Goal: Check status: Check status

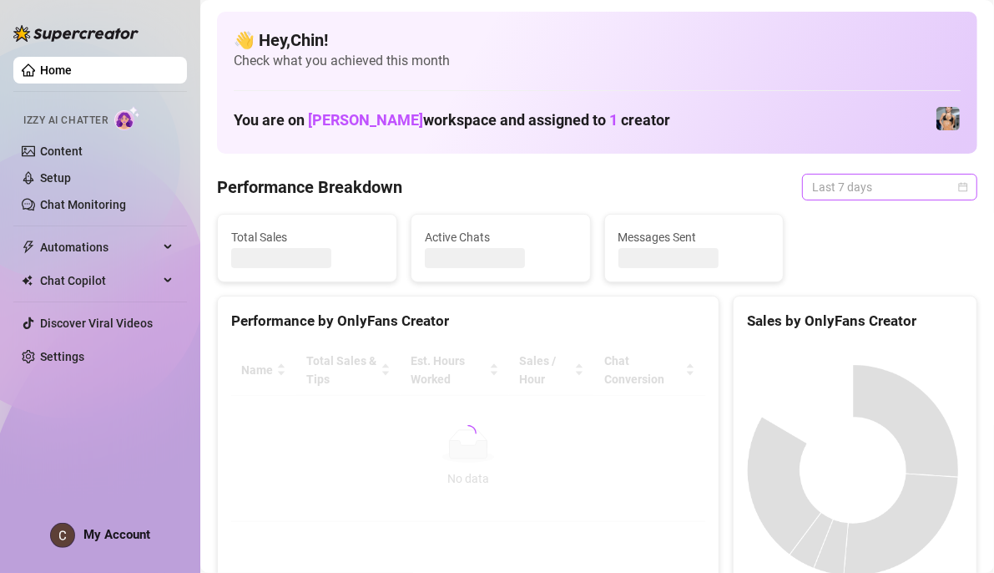
click at [958, 189] on div "Last 7 days" at bounding box center [889, 187] width 175 height 27
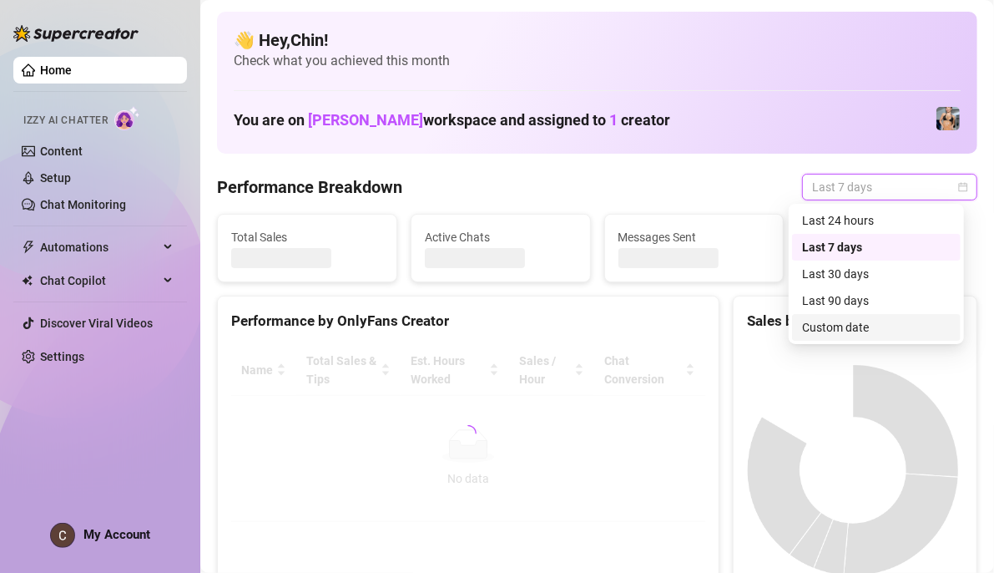
click at [855, 321] on div "Custom date" at bounding box center [876, 327] width 149 height 18
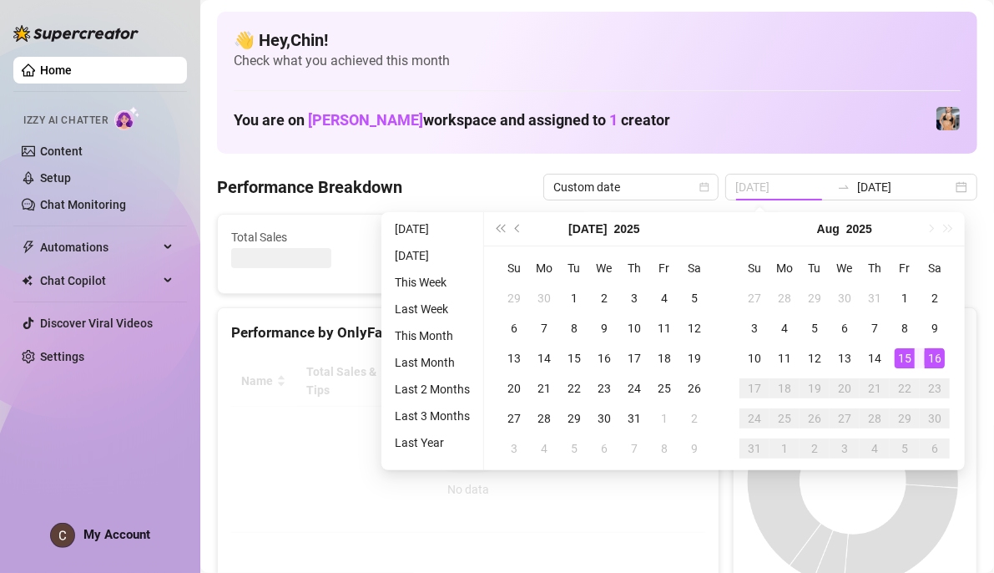
click at [910, 360] on div "15" at bounding box center [905, 358] width 20 height 20
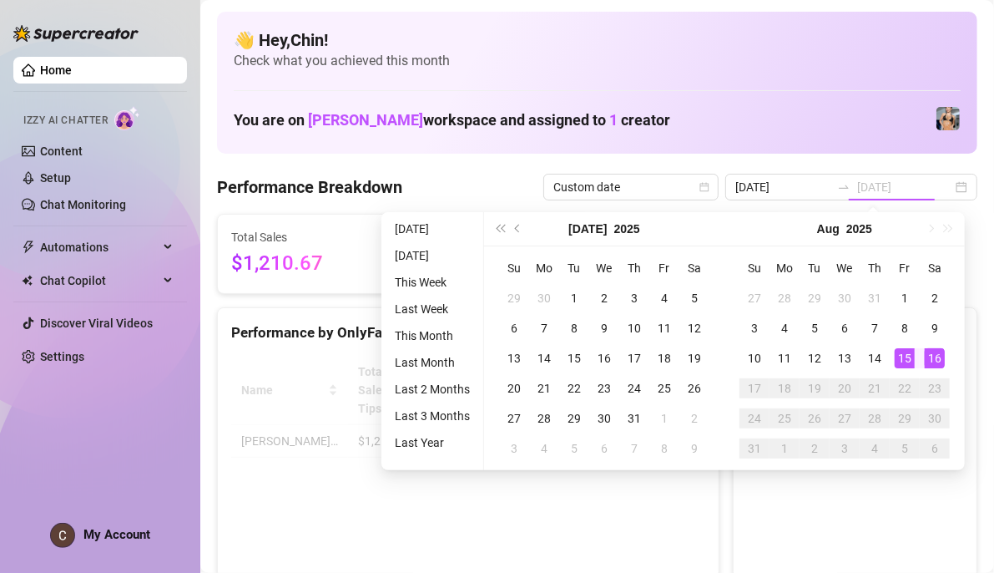
click at [936, 355] on div "16" at bounding box center [935, 358] width 20 height 20
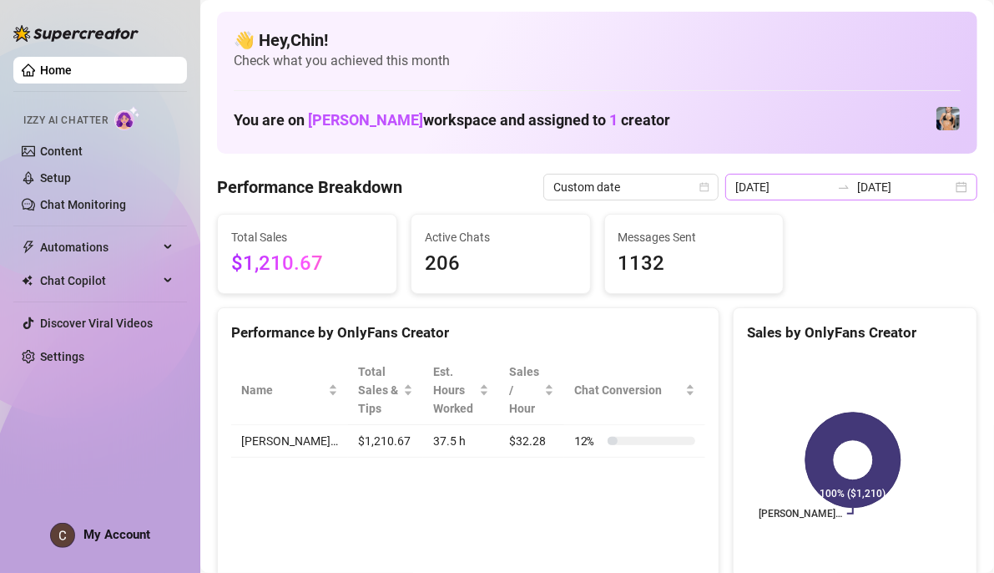
click at [946, 186] on div "[DATE] [DATE]" at bounding box center [851, 187] width 252 height 27
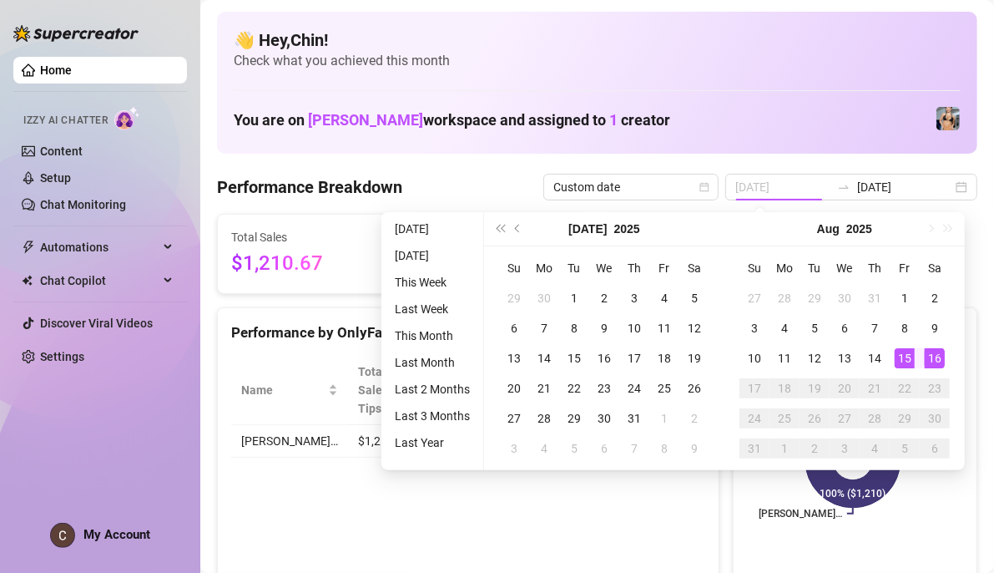
click at [899, 355] on div "15" at bounding box center [905, 358] width 20 height 20
click at [931, 355] on div "16" at bounding box center [935, 358] width 20 height 20
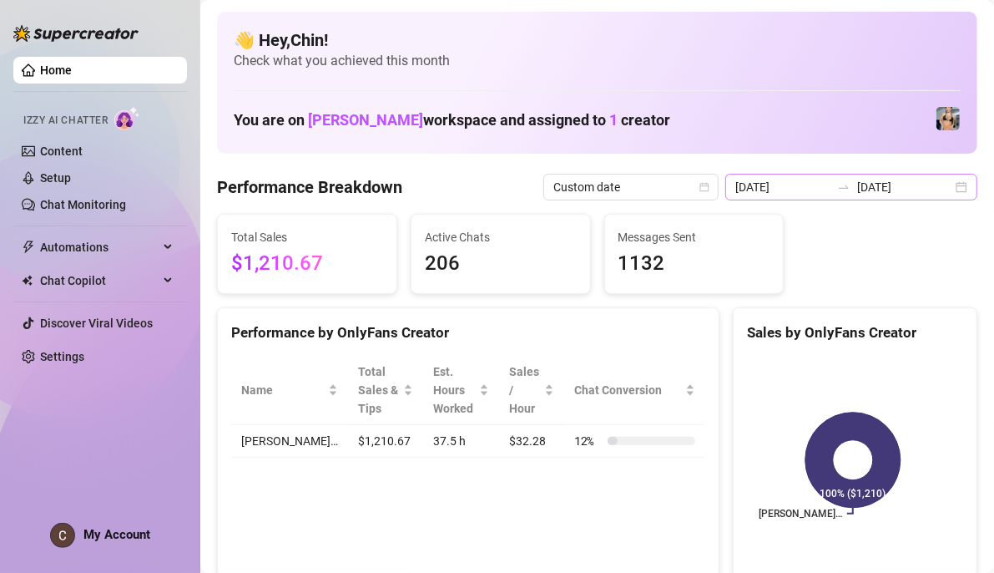
click at [946, 184] on div "[DATE] [DATE]" at bounding box center [851, 187] width 252 height 27
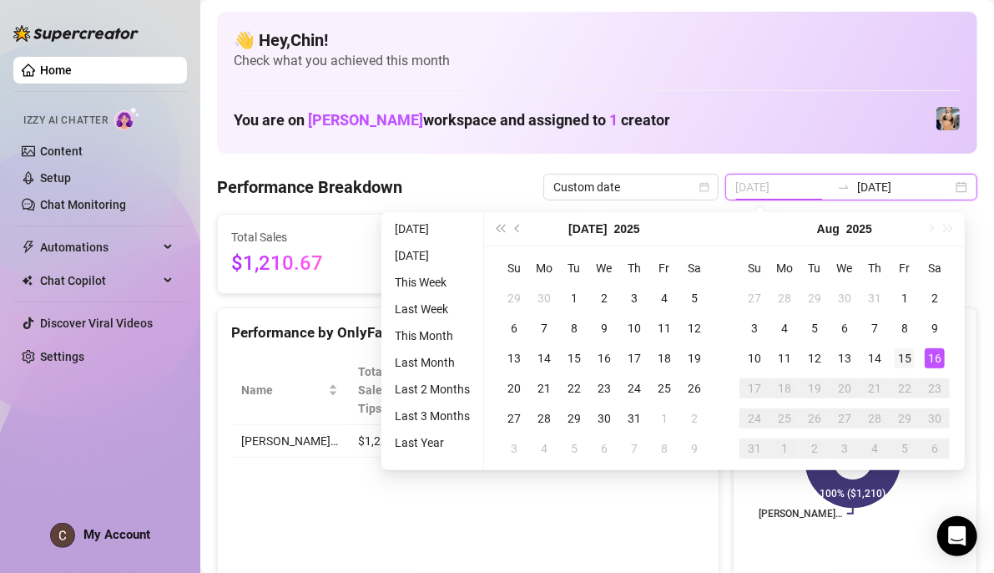
type input "[DATE]"
click at [906, 361] on div "15" at bounding box center [905, 358] width 20 height 20
click at [932, 360] on div "16" at bounding box center [935, 358] width 20 height 20
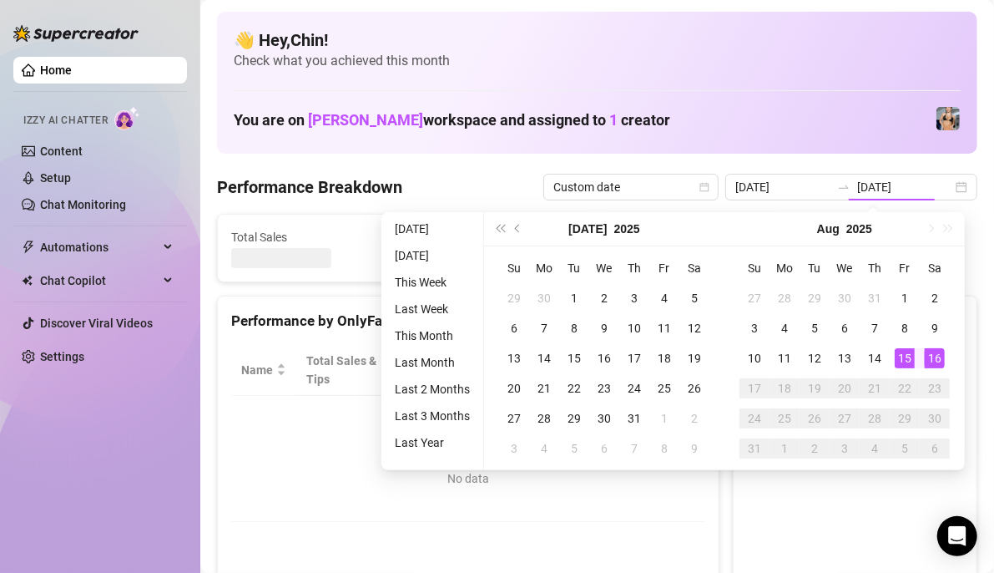
type input "[DATE]"
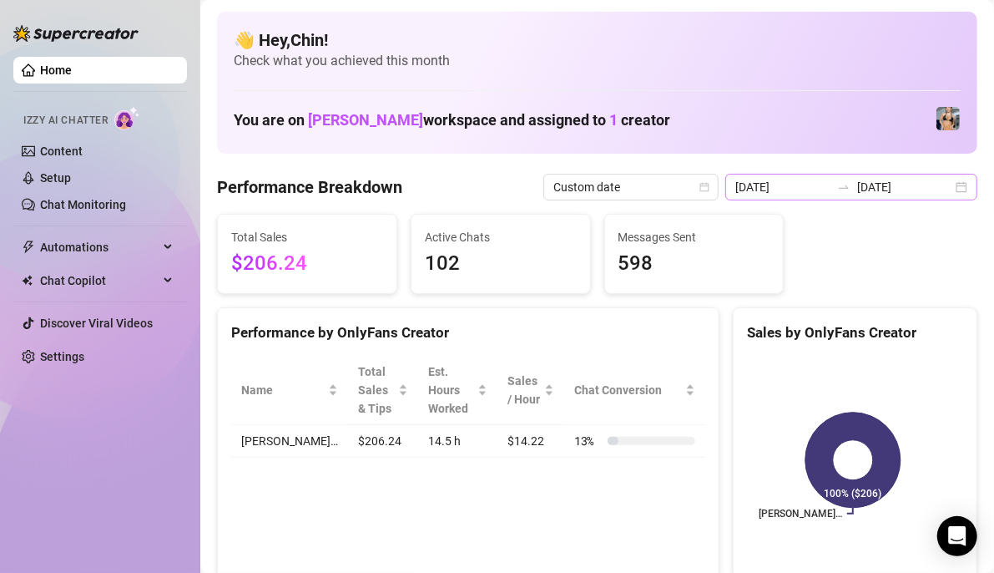
click at [942, 186] on div "2025-08-15 2025-08-16" at bounding box center [851, 187] width 252 height 27
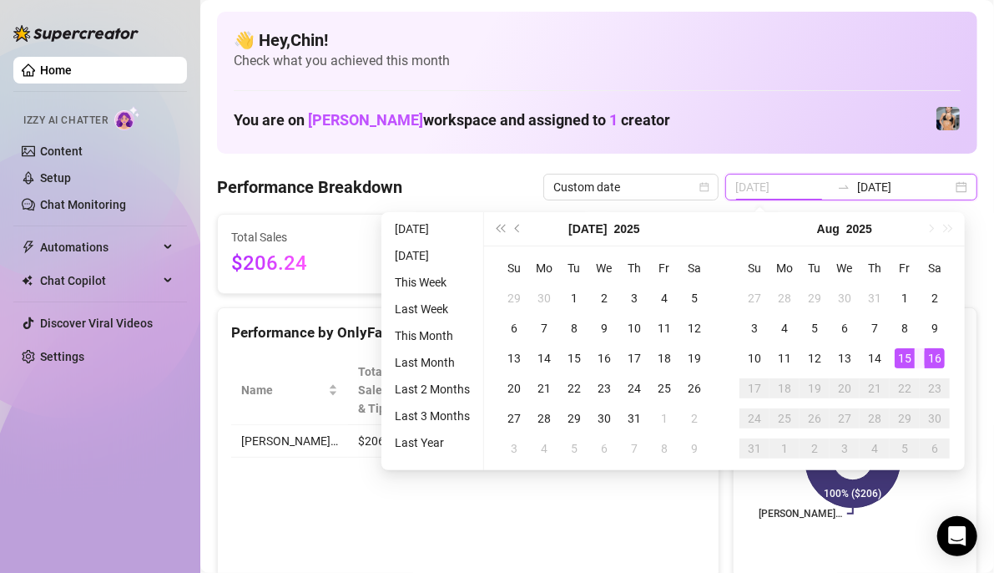
type input "[DATE]"
drag, startPoint x: 907, startPoint y: 348, endPoint x: 927, endPoint y: 348, distance: 20.0
click at [907, 348] on div "15" at bounding box center [905, 358] width 20 height 20
click at [935, 348] on div "16" at bounding box center [935, 358] width 20 height 20
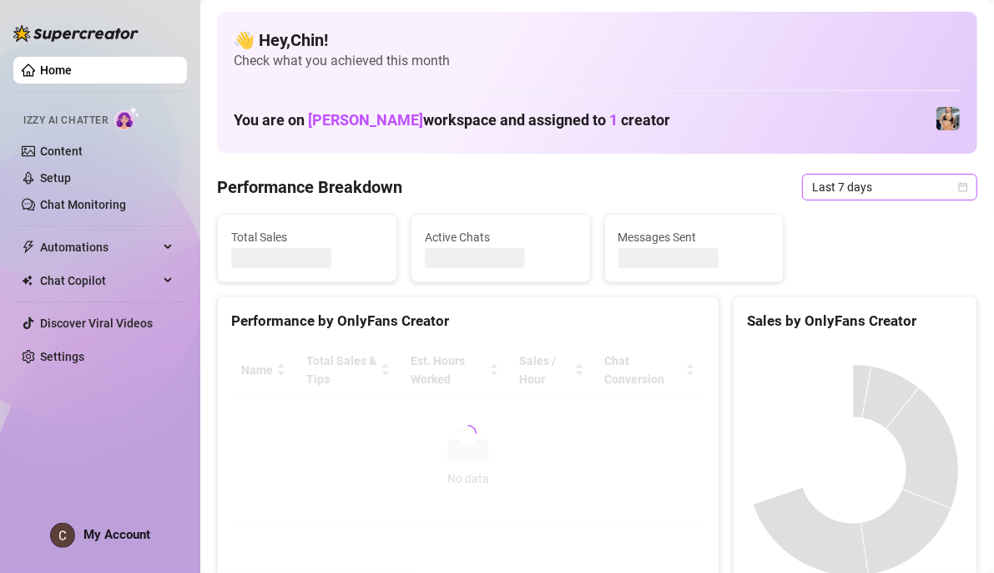
click at [959, 184] on icon "calendar" at bounding box center [963, 186] width 9 height 9
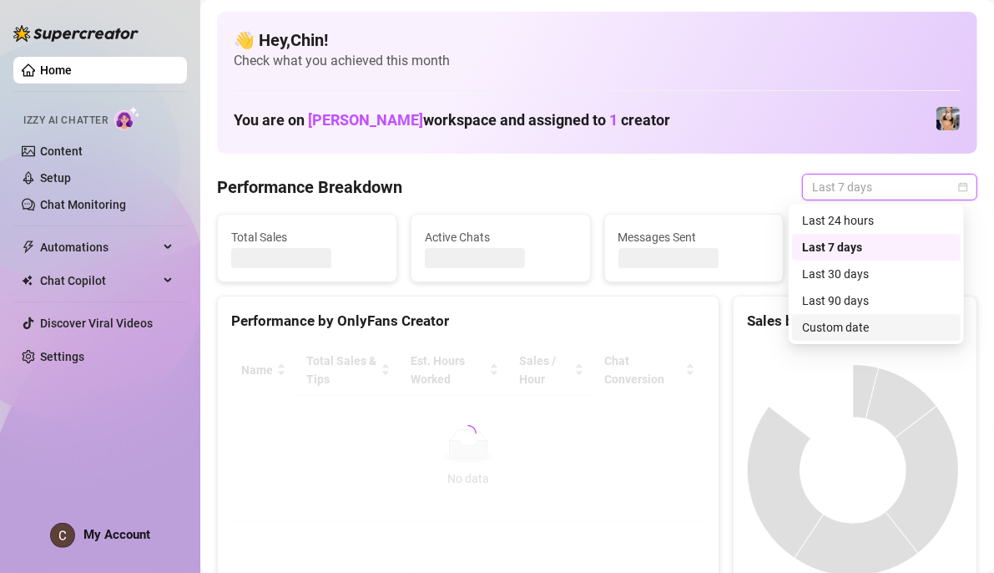
click at [844, 328] on div "Custom date" at bounding box center [876, 327] width 149 height 18
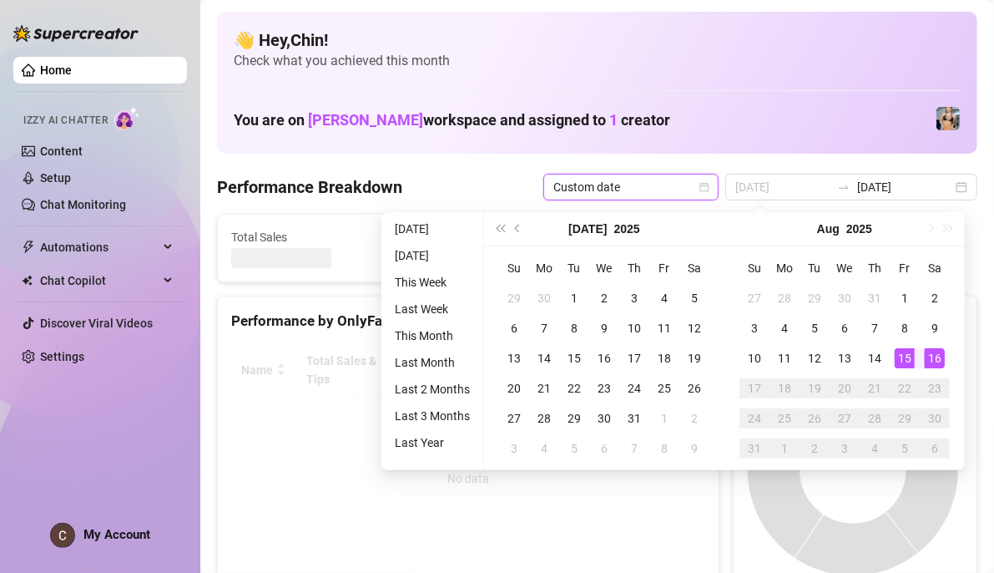
click at [912, 353] on div "15" at bounding box center [905, 358] width 20 height 20
click at [941, 358] on div "16" at bounding box center [935, 358] width 20 height 20
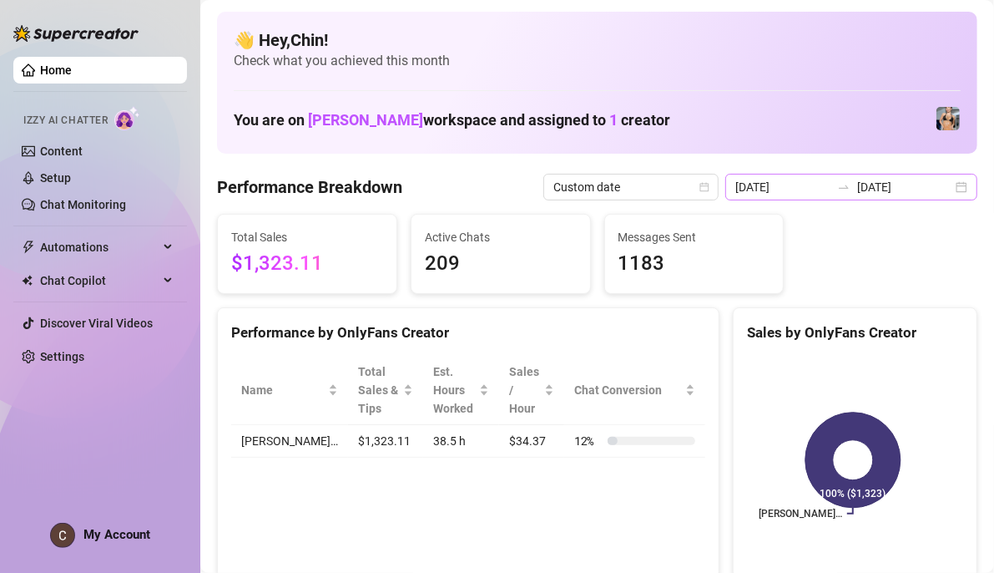
click at [945, 194] on div "[DATE] [DATE]" at bounding box center [851, 187] width 252 height 27
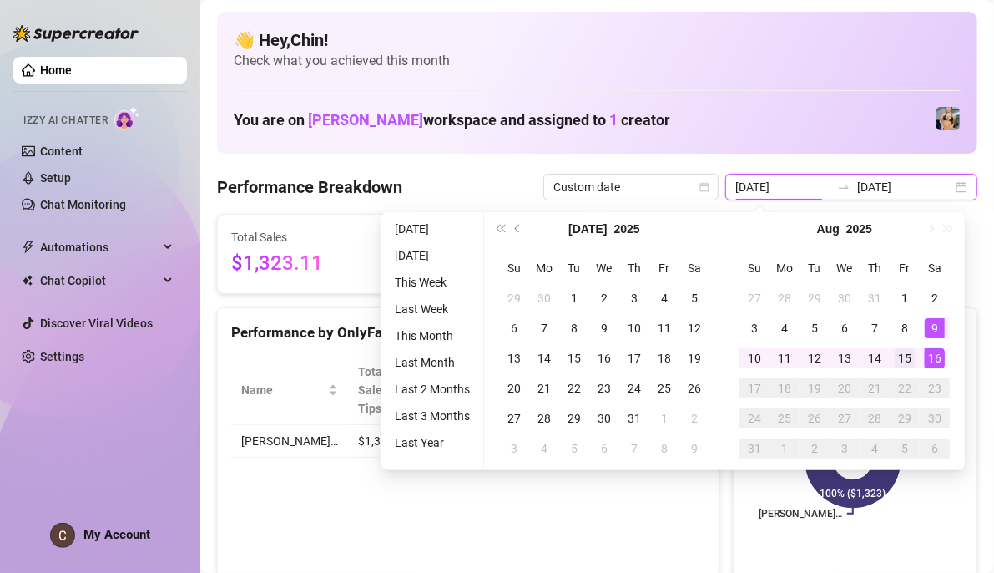
type input "[DATE]"
click at [902, 356] on div "15" at bounding box center [905, 358] width 20 height 20
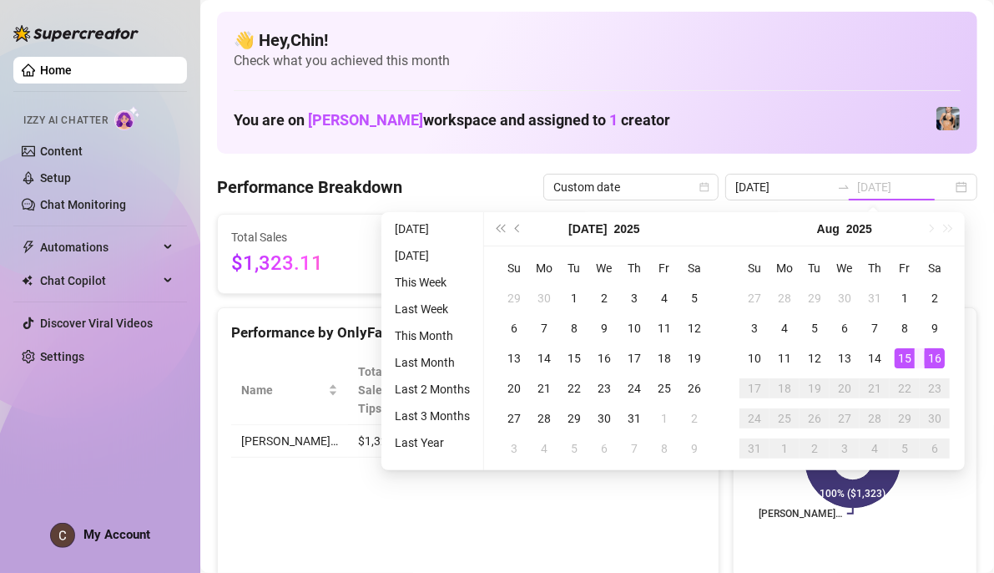
click at [935, 359] on div "16" at bounding box center [935, 358] width 20 height 20
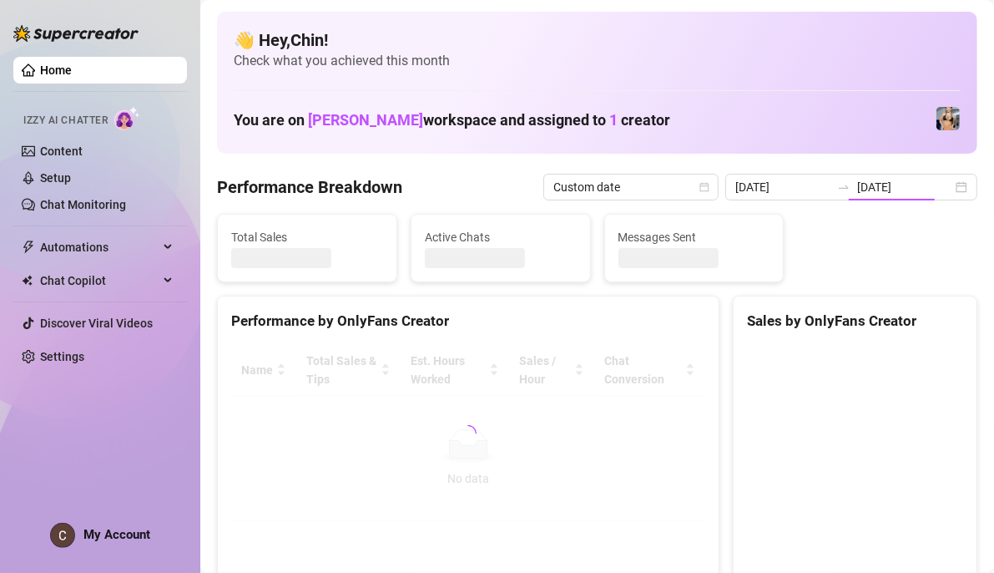
type input "[DATE]"
